Goal: Task Accomplishment & Management: Manage account settings

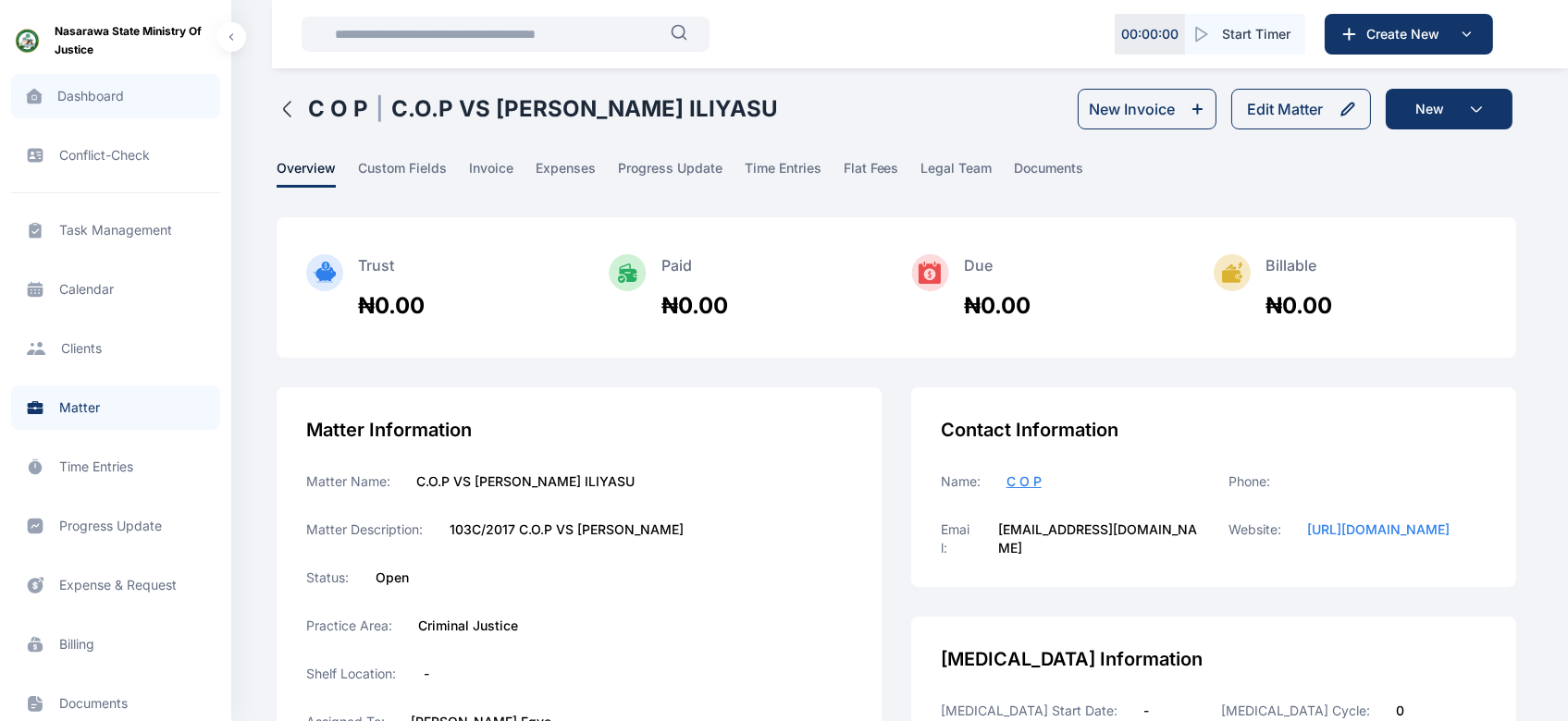
click at [93, 100] on span "Dashboard dashboard dashboard" at bounding box center [115, 96] width 209 height 45
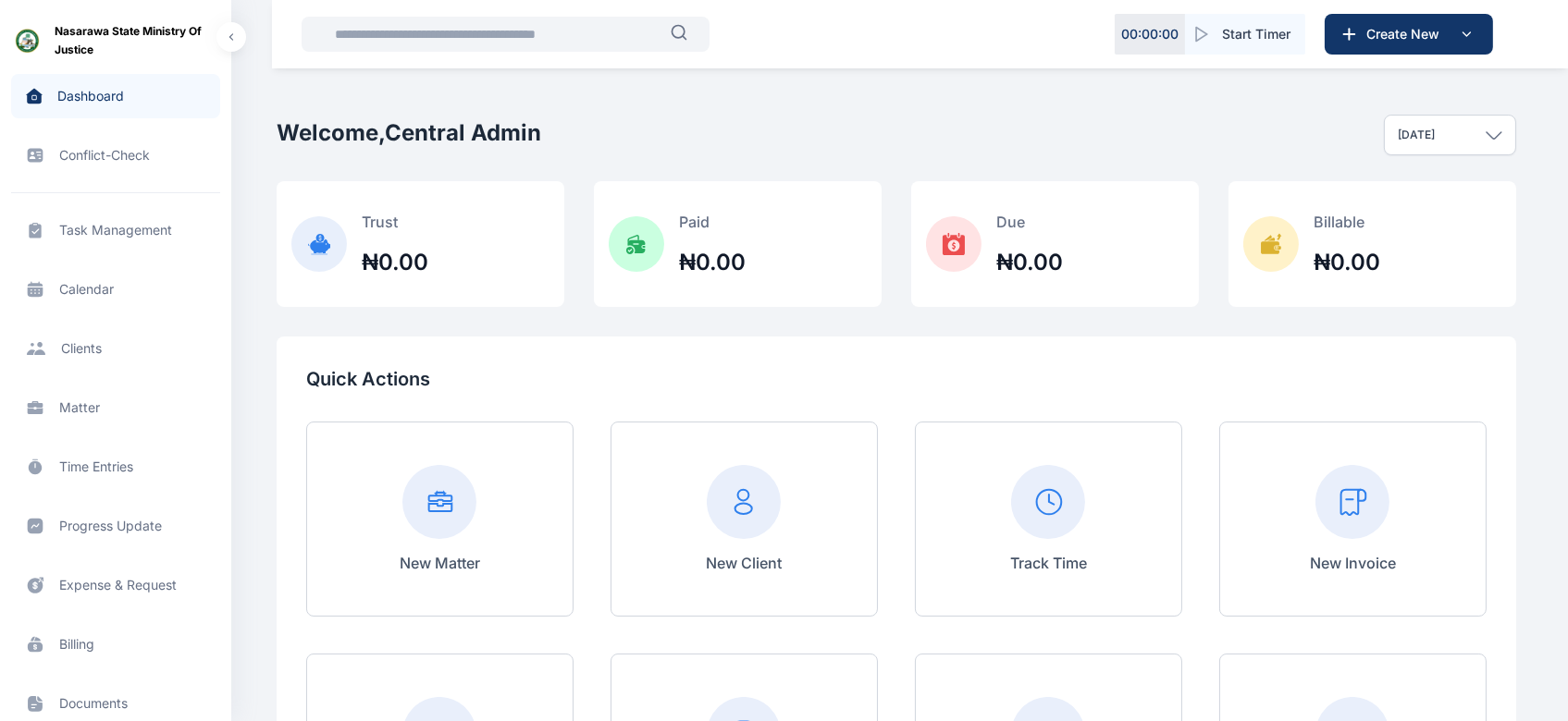
click at [69, 404] on span "Matter matter matter" at bounding box center [115, 408] width 209 height 45
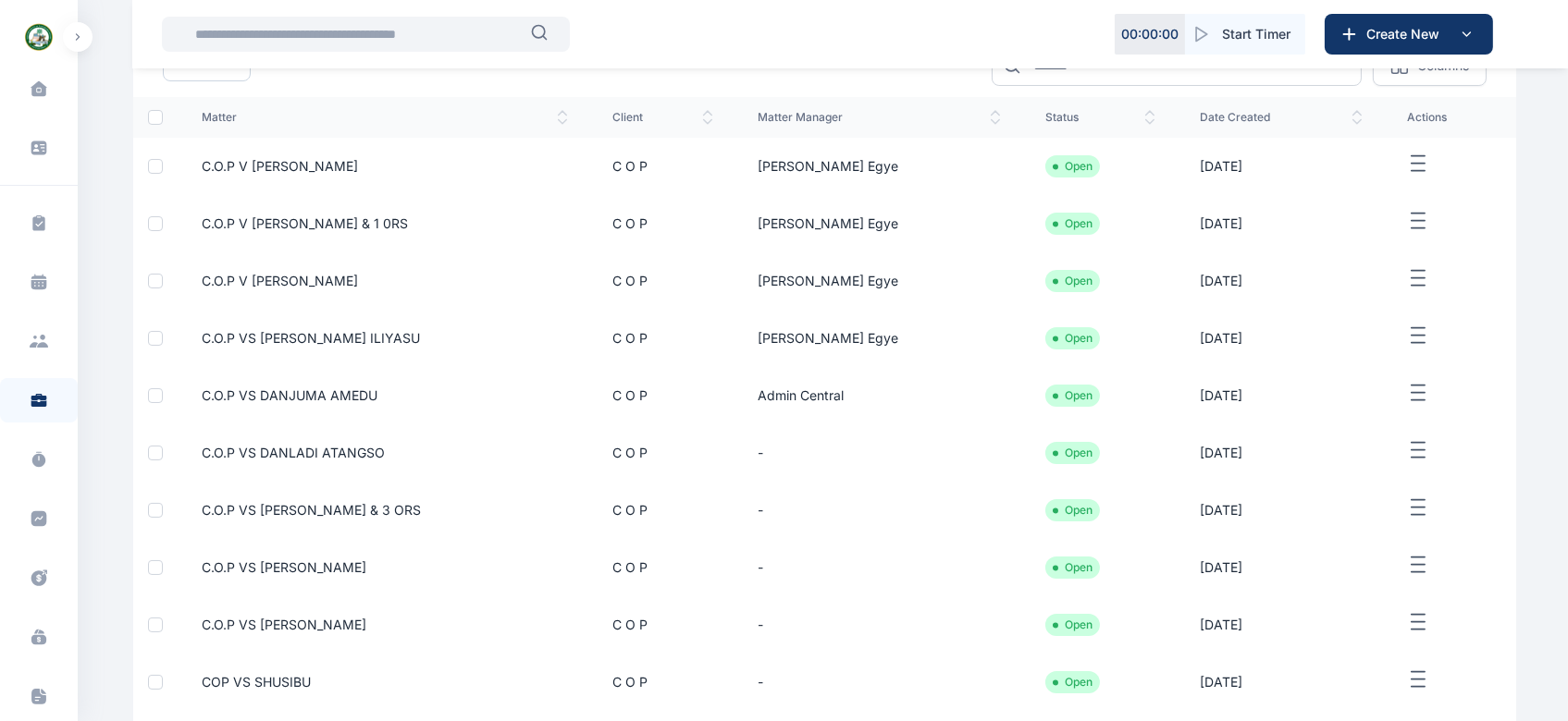
scroll to position [201, 0]
click at [1407, 390] on icon "button" at bounding box center [1418, 390] width 22 height 23
click at [1408, 410] on span "Edit" at bounding box center [1415, 412] width 23 height 19
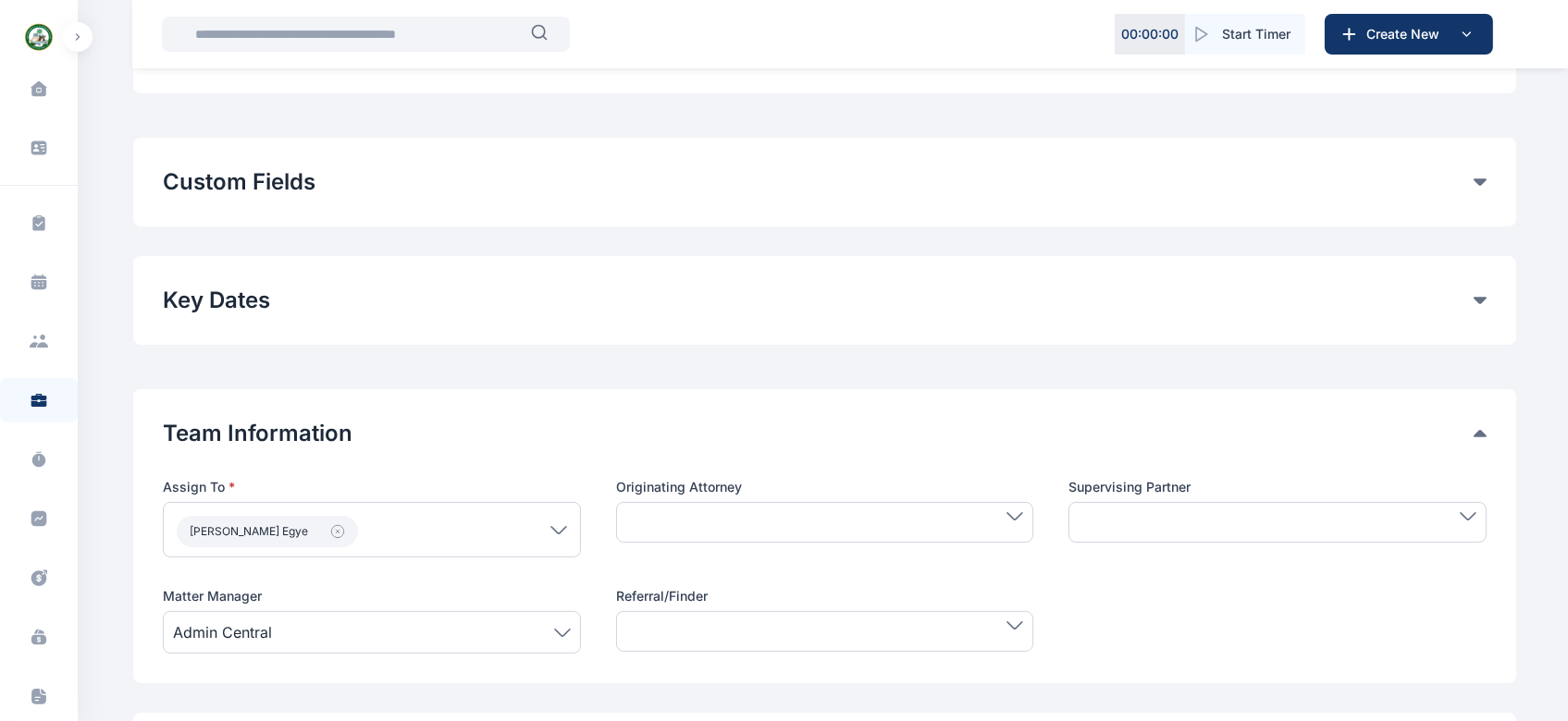
scroll to position [481, 0]
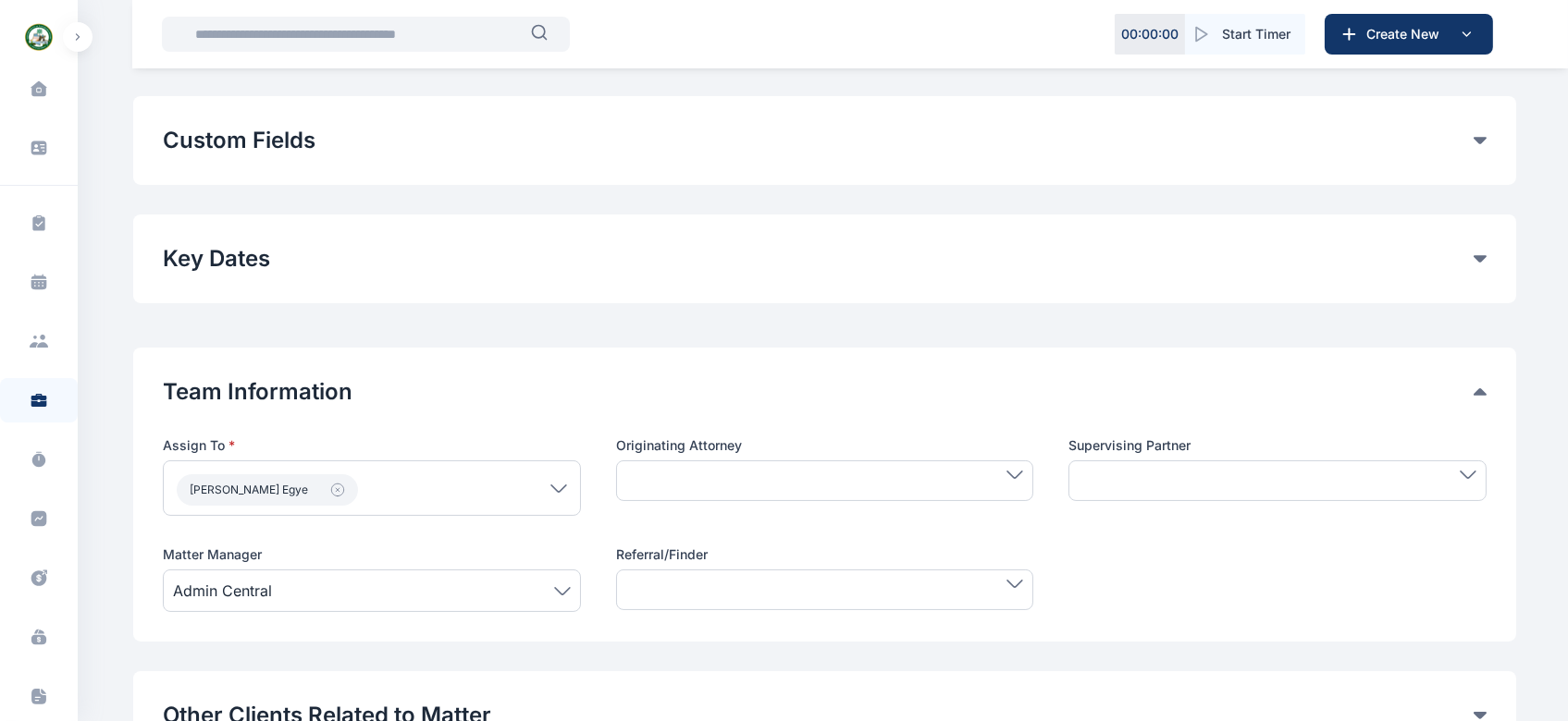
click at [563, 592] on icon at bounding box center [562, 590] width 15 height 7
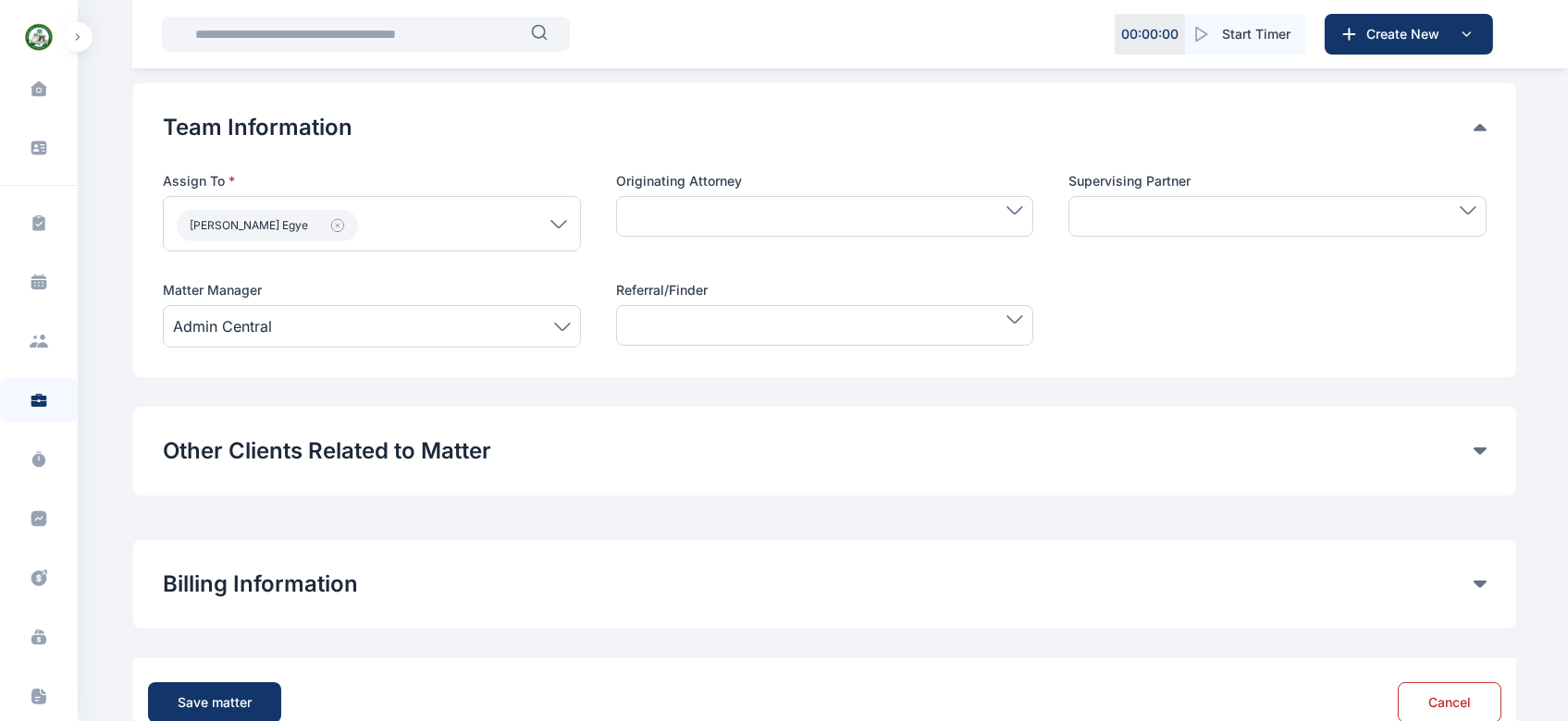
scroll to position [748, 0]
click at [562, 329] on span "Admin Central" at bounding box center [371, 324] width 398 height 22
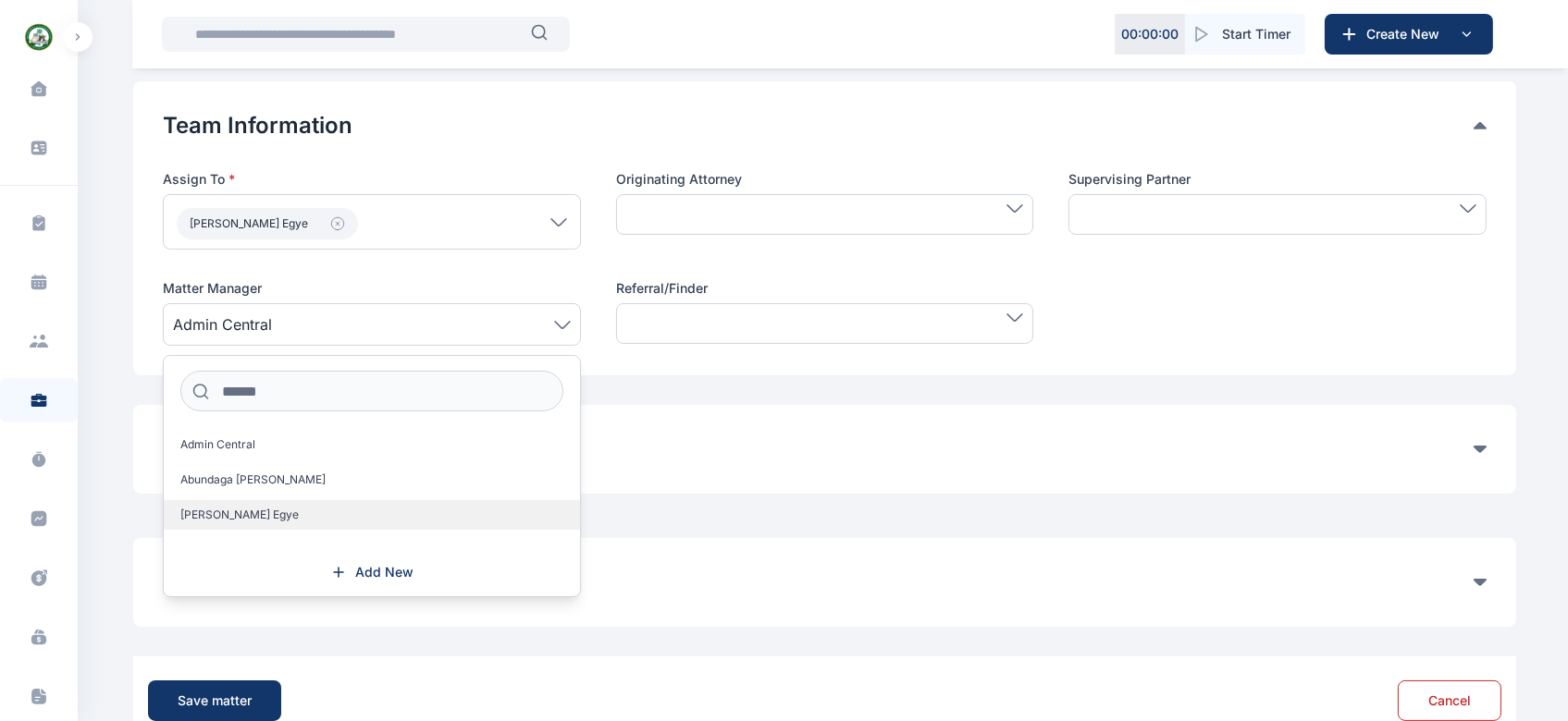
click at [339, 513] on label "[PERSON_NAME] Egye" at bounding box center [372, 516] width 417 height 30
click at [207, 702] on div "Save matter" at bounding box center [214, 701] width 74 height 19
